Goal: Find contact information

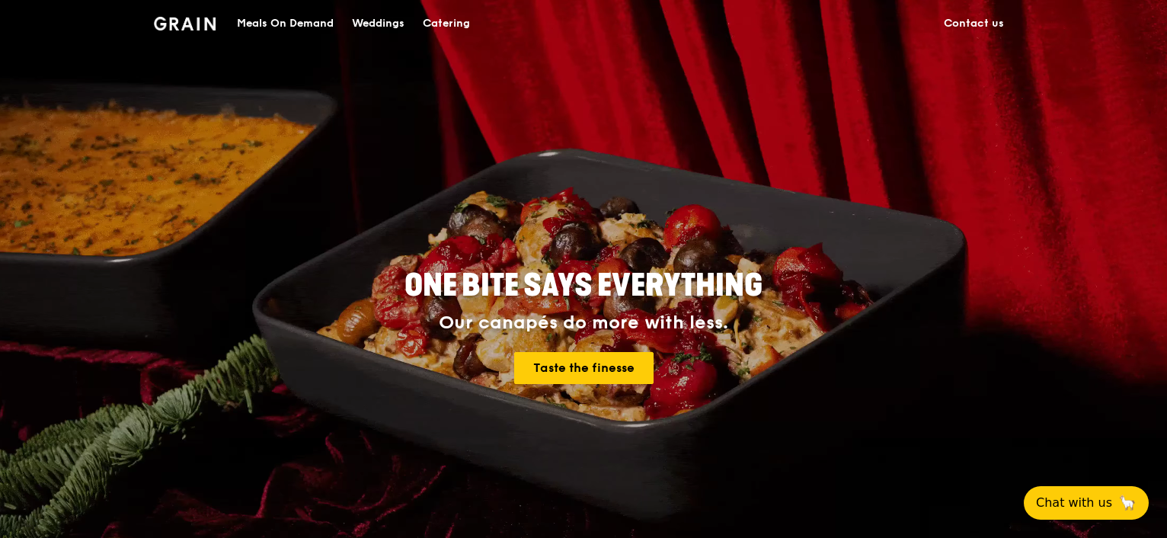
click at [366, 24] on div "Weddings" at bounding box center [378, 24] width 53 height 46
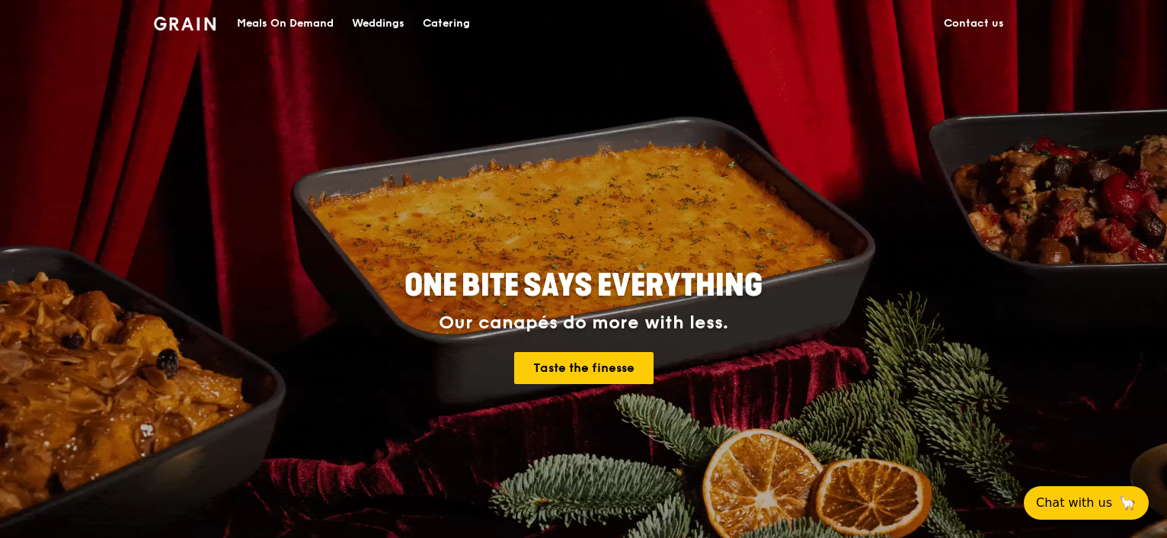
click at [957, 12] on link "Contact us" at bounding box center [974, 24] width 78 height 46
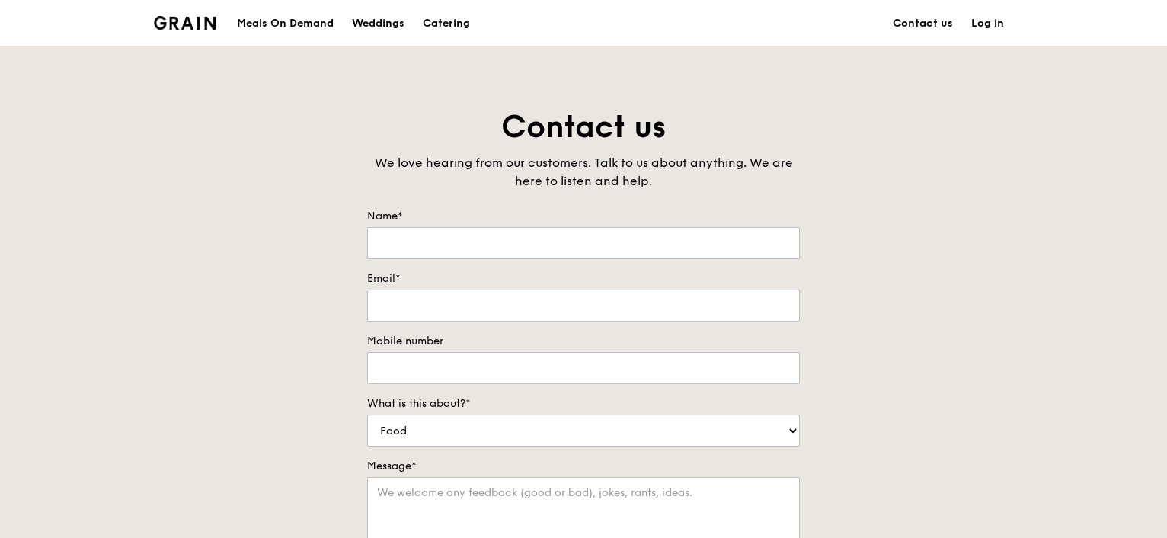
scroll to position [101, 0]
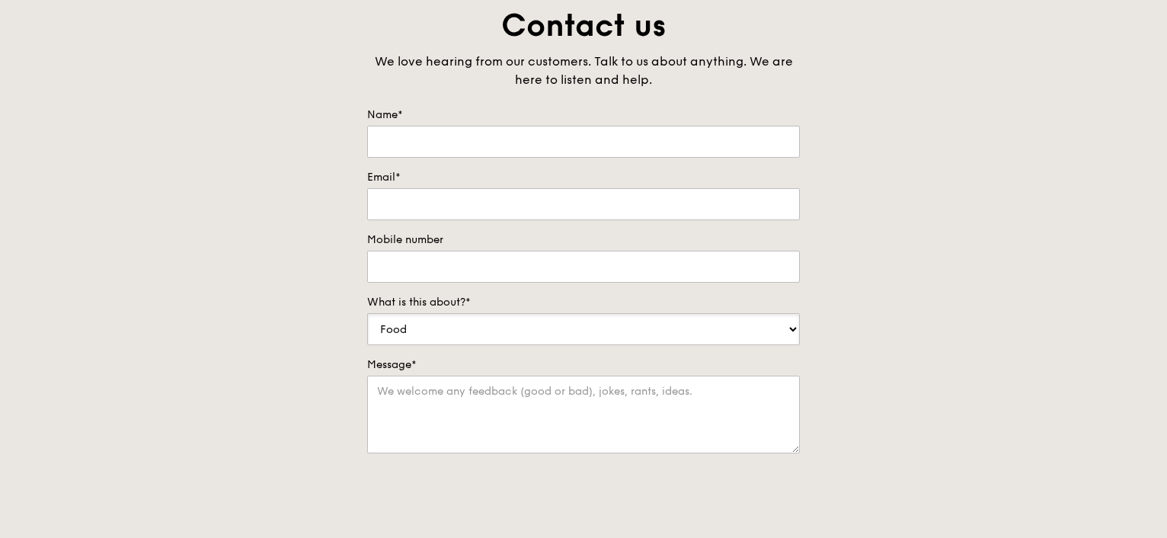
click at [475, 322] on select "Food Service Billing/Payment Catering Others" at bounding box center [583, 329] width 433 height 32
select select "Catering"
click at [367, 313] on select "Food Service Billing/Payment Catering Others" at bounding box center [583, 329] width 433 height 32
click at [179, 341] on div "Contact us We love hearing from our customers. Talk to us about anything. We ar…" at bounding box center [583, 323] width 1167 height 637
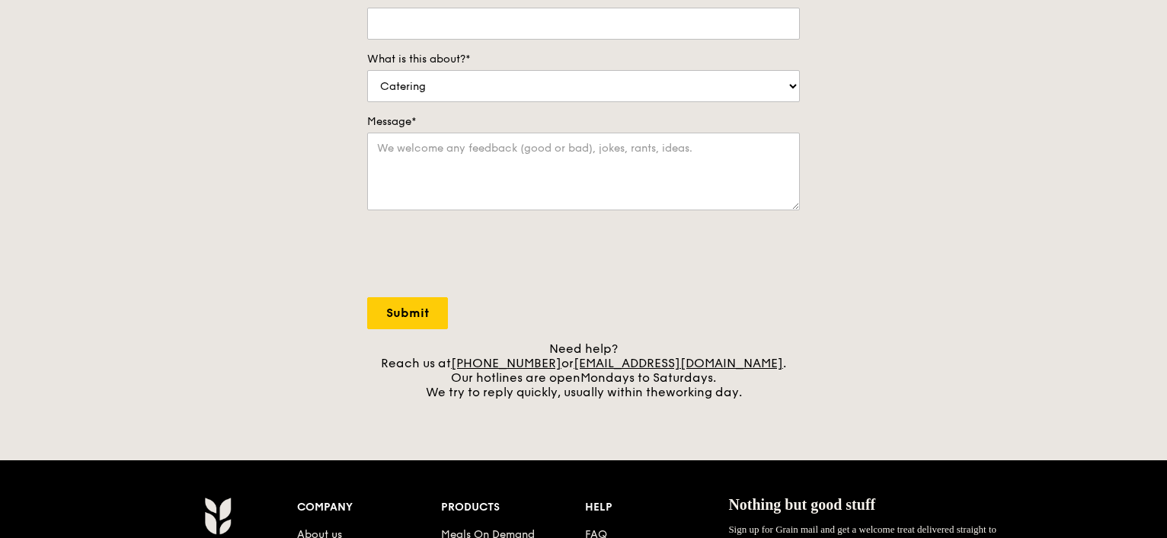
scroll to position [406, 0]
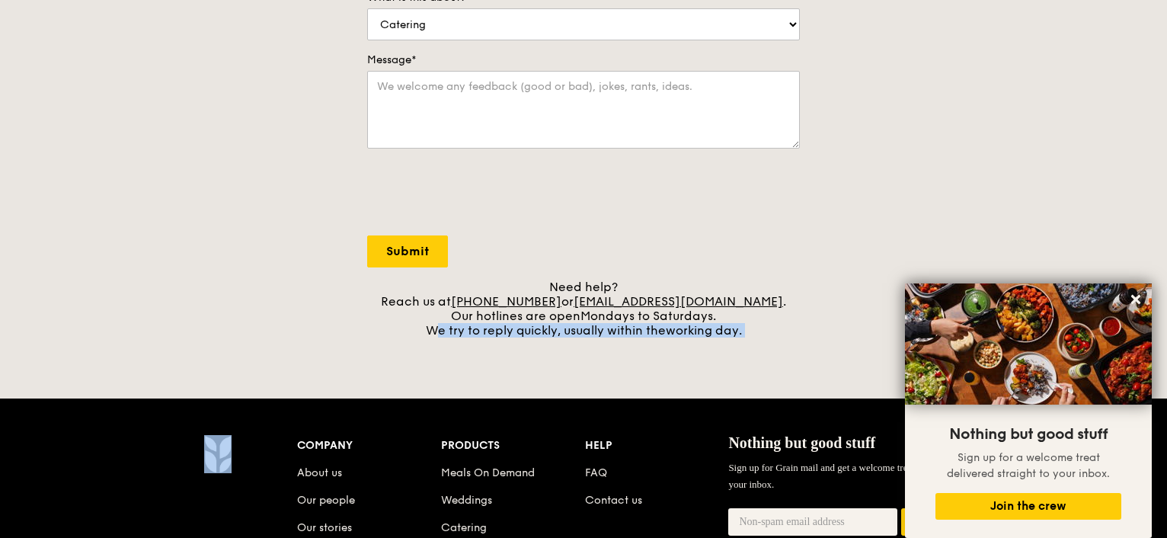
drag, startPoint x: 433, startPoint y: 328, endPoint x: 792, endPoint y: 358, distance: 360.1
click at [792, 358] on div "Grain logo Meals On Demand Weddings Catering Contact us Log in Contact us We lo…" at bounding box center [583, 208] width 1167 height 1228
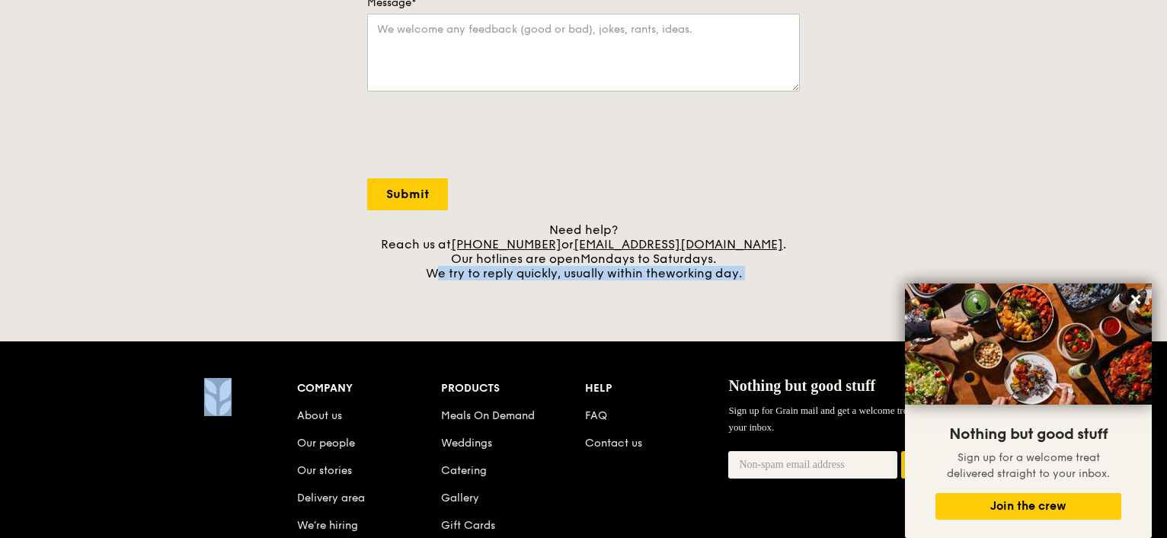
scroll to position [507, 0]
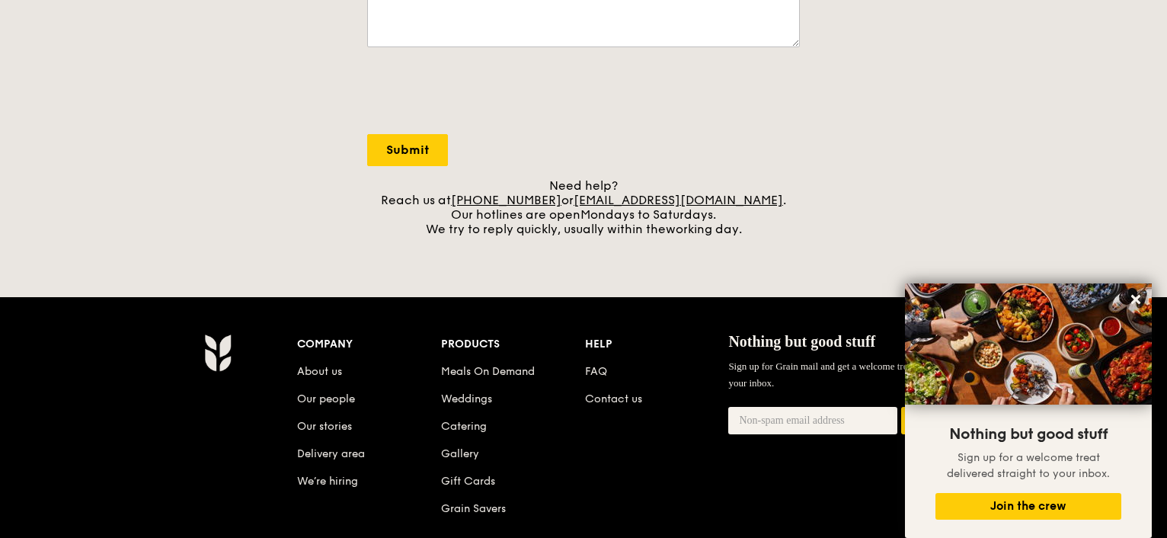
click at [582, 369] on li "Meals On Demand" at bounding box center [513, 368] width 144 height 27
click at [599, 372] on link "FAQ" at bounding box center [596, 371] width 22 height 13
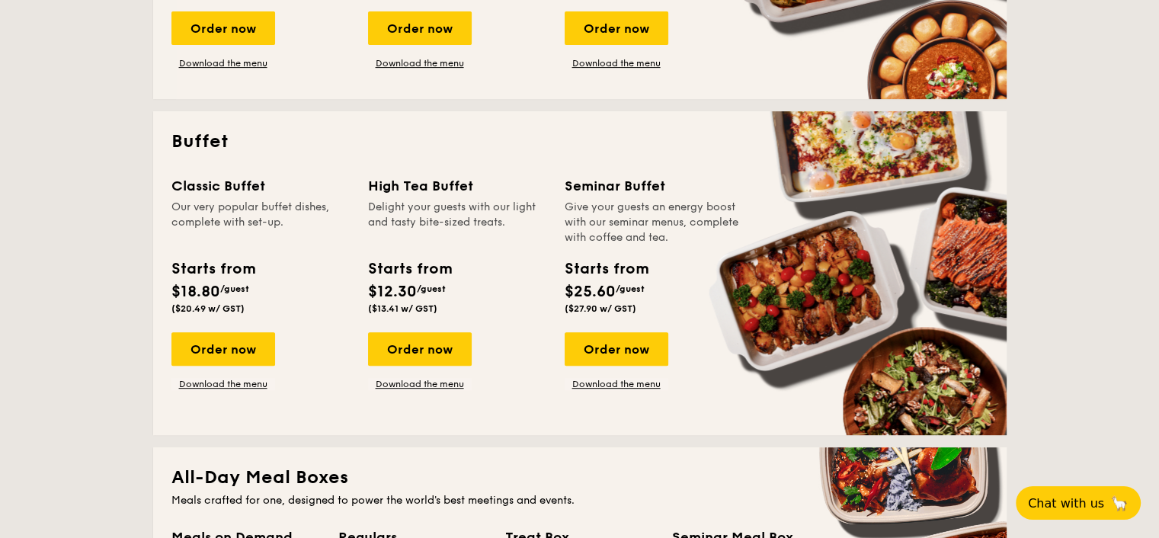
scroll to position [609, 0]
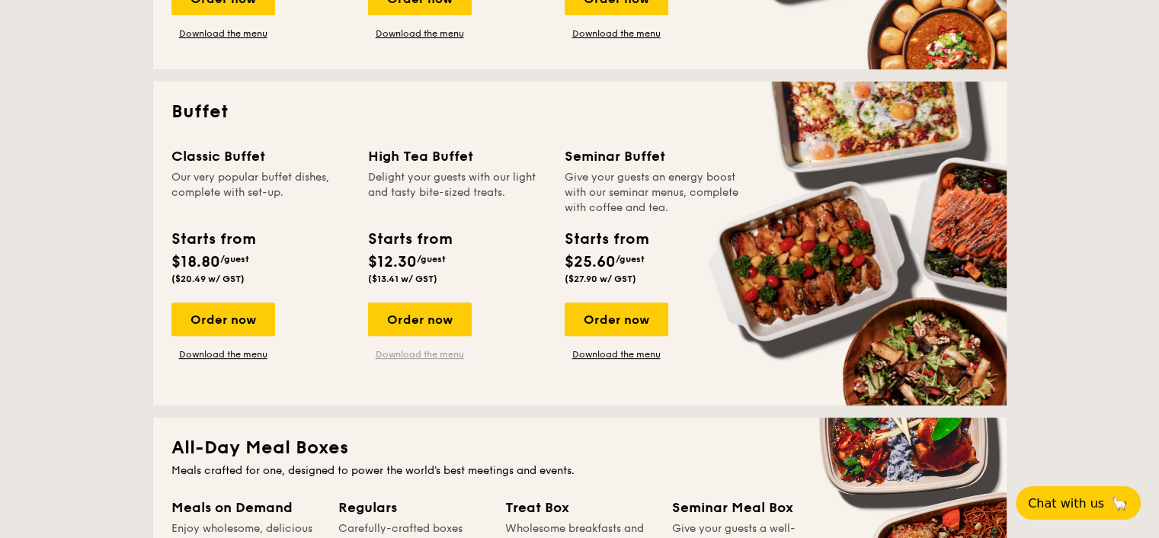
click at [433, 357] on link "Download the menu" at bounding box center [420, 354] width 104 height 12
